Goal: Task Accomplishment & Management: Manage account settings

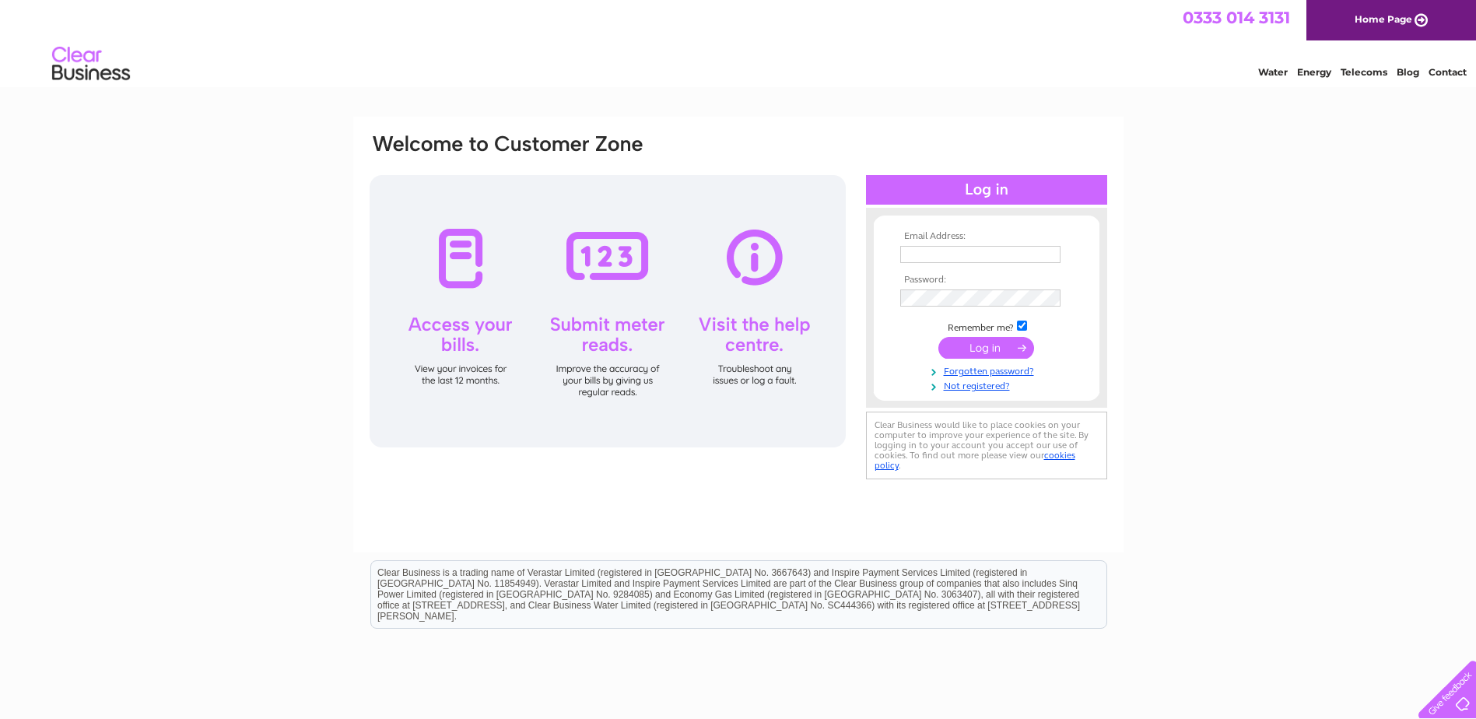
type input "accounts@torwoodgardencentre.co.uk"
click at [954, 348] on input "submit" at bounding box center [986, 348] width 96 height 22
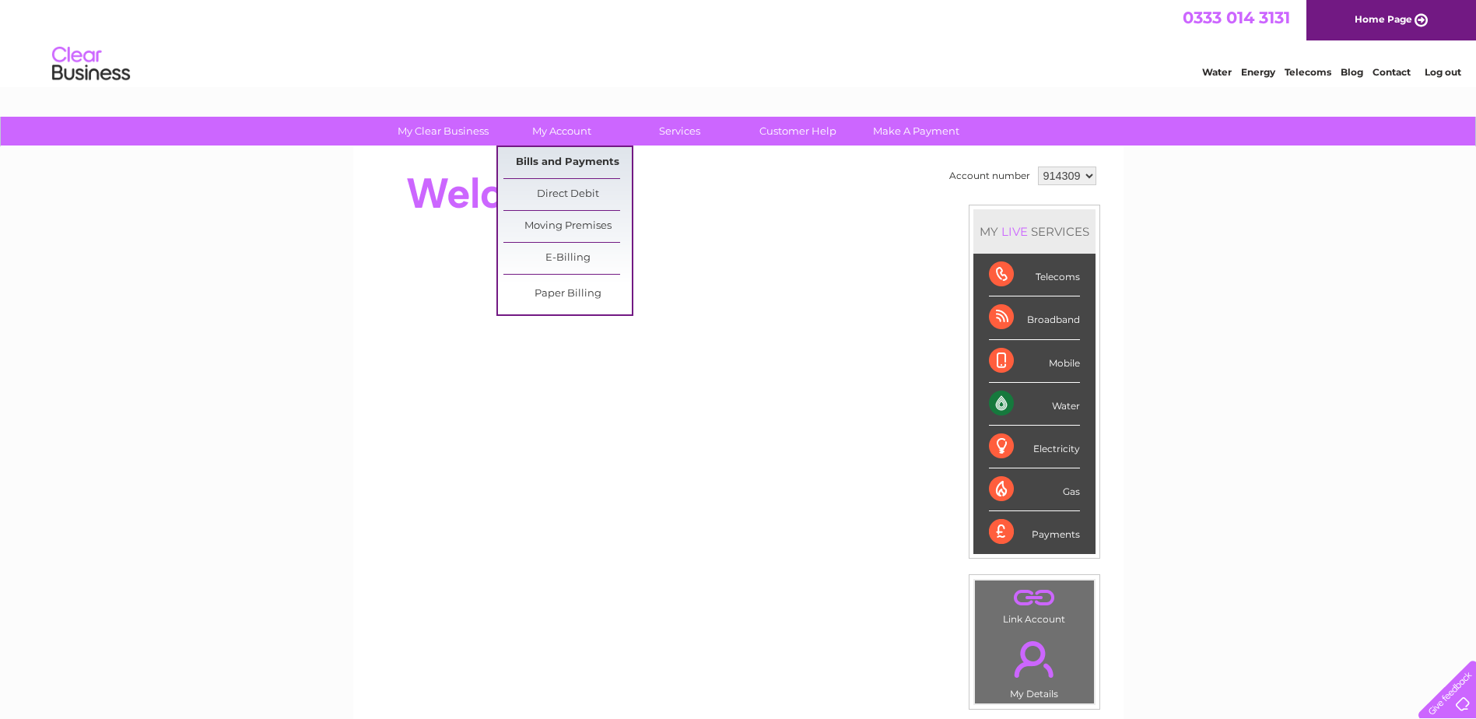
click at [564, 161] on link "Bills and Payments" at bounding box center [567, 162] width 128 height 31
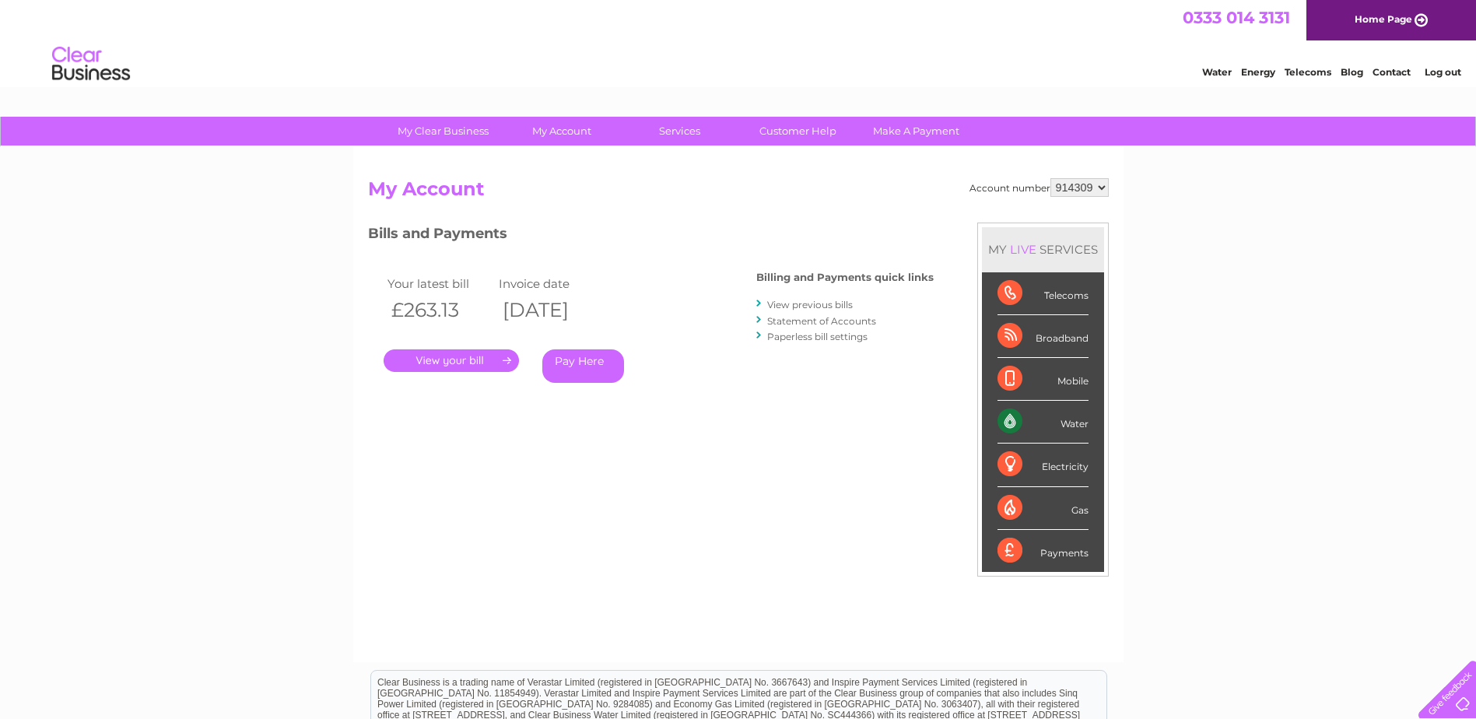
click at [462, 364] on link "." at bounding box center [451, 360] width 135 height 23
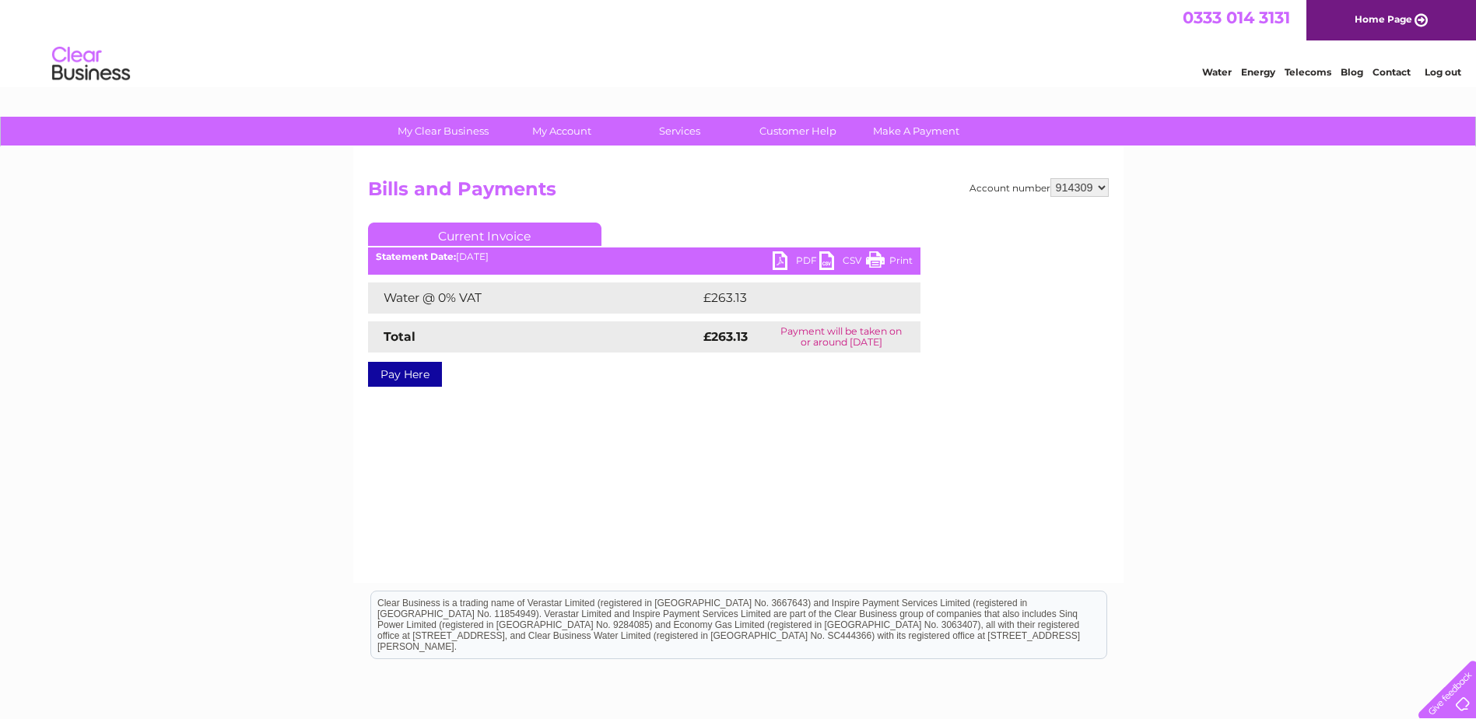
click at [782, 262] on link "PDF" at bounding box center [795, 262] width 47 height 23
